Goal: Task Accomplishment & Management: Use online tool/utility

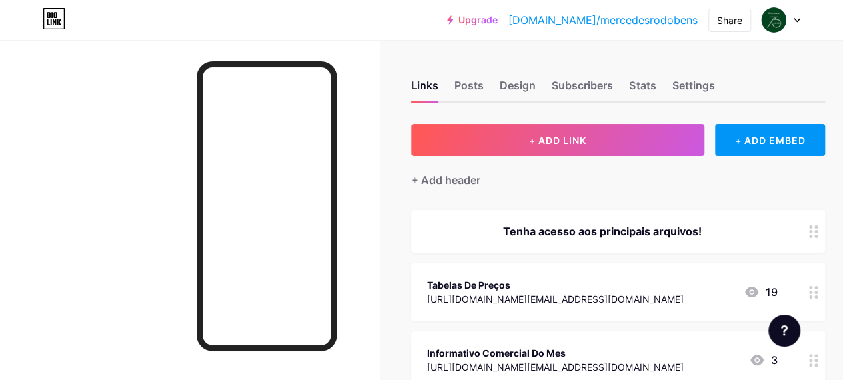
click at [559, 259] on span "Tenha acesso aos principais arquivos! Tabelas De Preços [URL][DOMAIN_NAME][EMAI…" at bounding box center [618, 367] width 414 height 315
click at [533, 283] on div "Tabelas De Preços" at bounding box center [555, 285] width 256 height 14
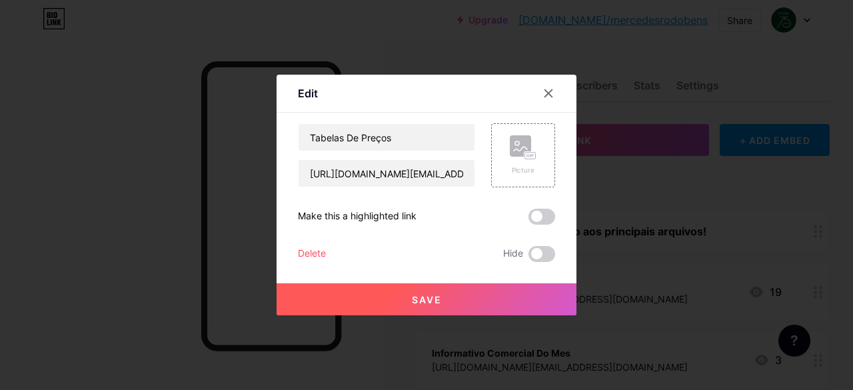
click at [523, 333] on div at bounding box center [426, 195] width 853 height 390
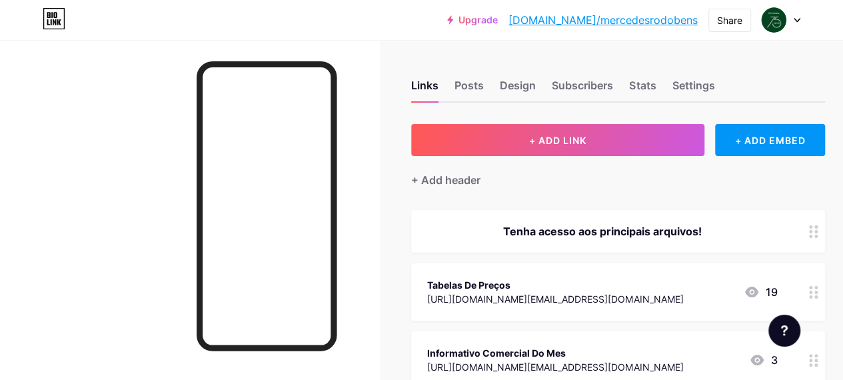
click at [499, 283] on div "Tabelas De Preços" at bounding box center [555, 285] width 256 height 14
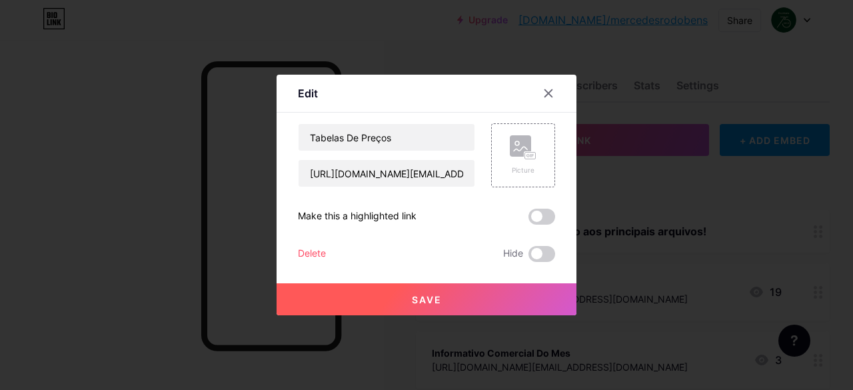
click at [277, 169] on div "Edit Content YouTube Play YouTube video without leaving your page. ADD Vimeo Pl…" at bounding box center [427, 195] width 300 height 241
click at [429, 181] on input "[URL][DOMAIN_NAME][EMAIL_ADDRESS][DOMAIN_NAME]" at bounding box center [387, 173] width 176 height 27
drag, startPoint x: 311, startPoint y: 172, endPoint x: 834, endPoint y: 165, distance: 523.3
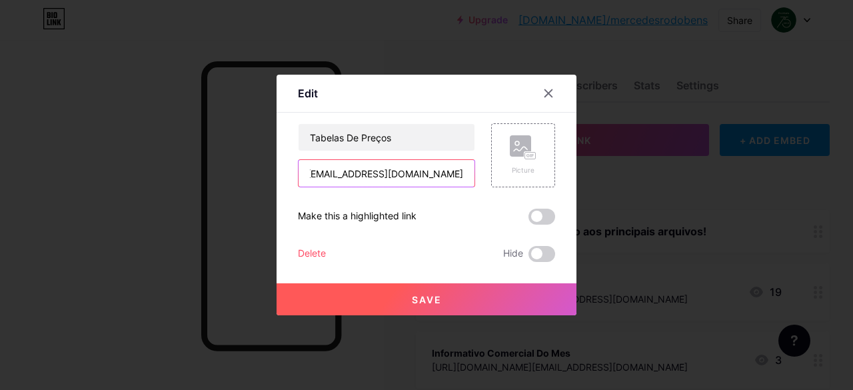
click at [834, 165] on div "Edit Content YouTube Play YouTube video without leaving your page. ADD Vimeo Pl…" at bounding box center [426, 195] width 853 height 390
type input "[URL][DOMAIN_NAME][EMAIL_ADDRESS][DOMAIN_NAME]"
